Goal: Navigation & Orientation: Find specific page/section

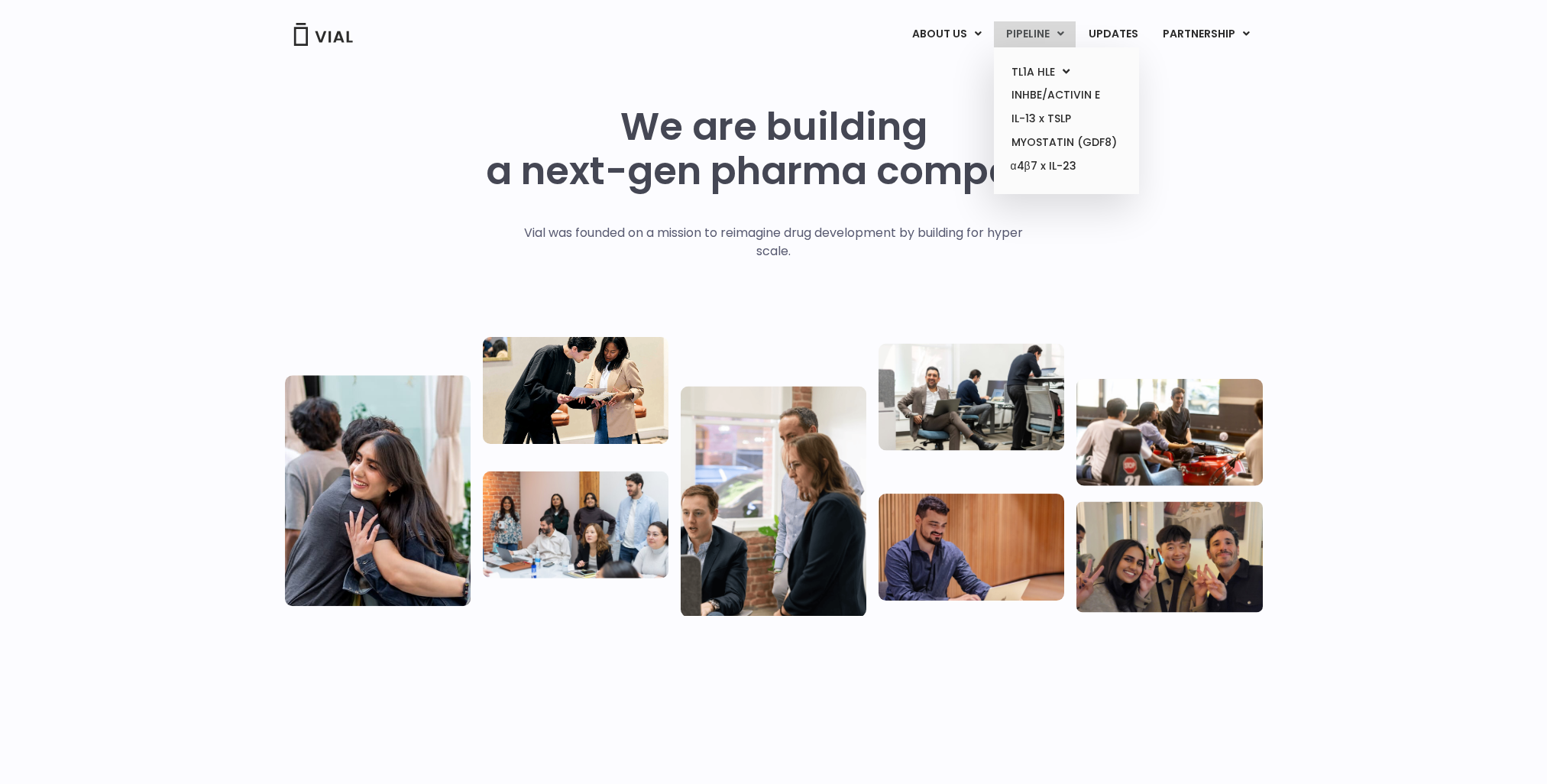
click at [1032, 32] on link "PIPELINE" at bounding box center [1035, 34] width 82 height 26
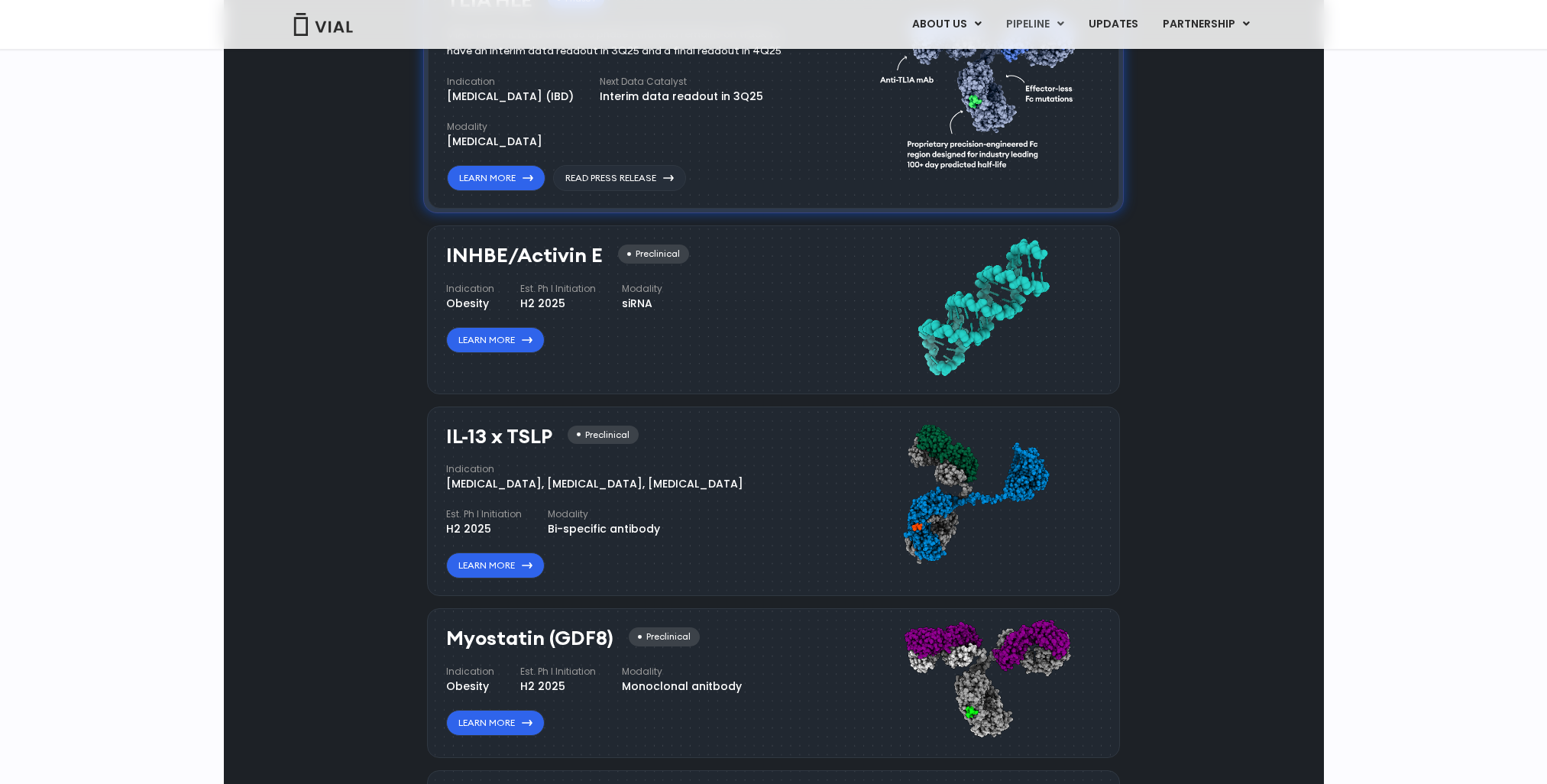
scroll to position [1298, 0]
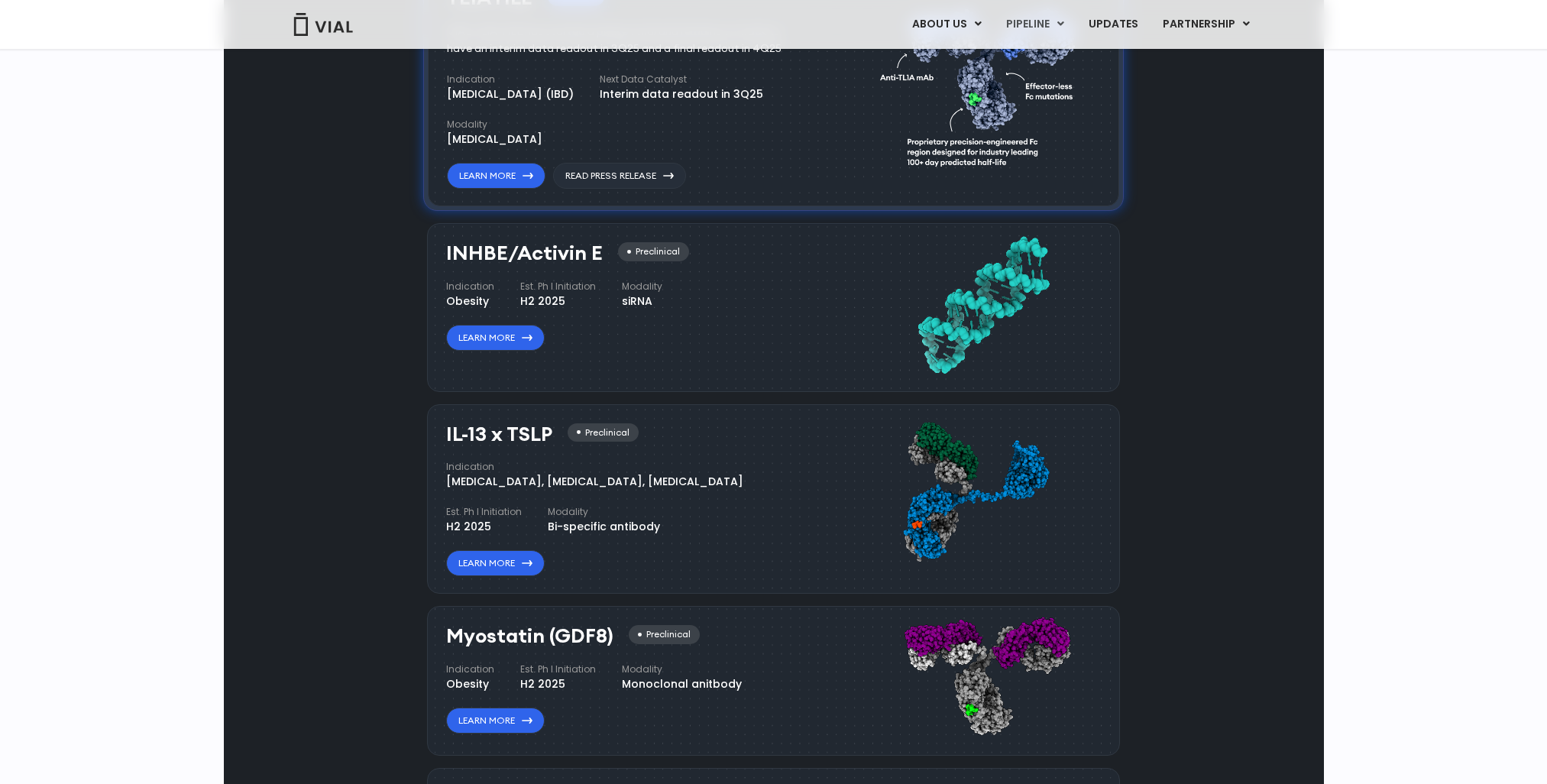
click at [330, 25] on img at bounding box center [323, 24] width 62 height 23
